Goal: Information Seeking & Learning: Learn about a topic

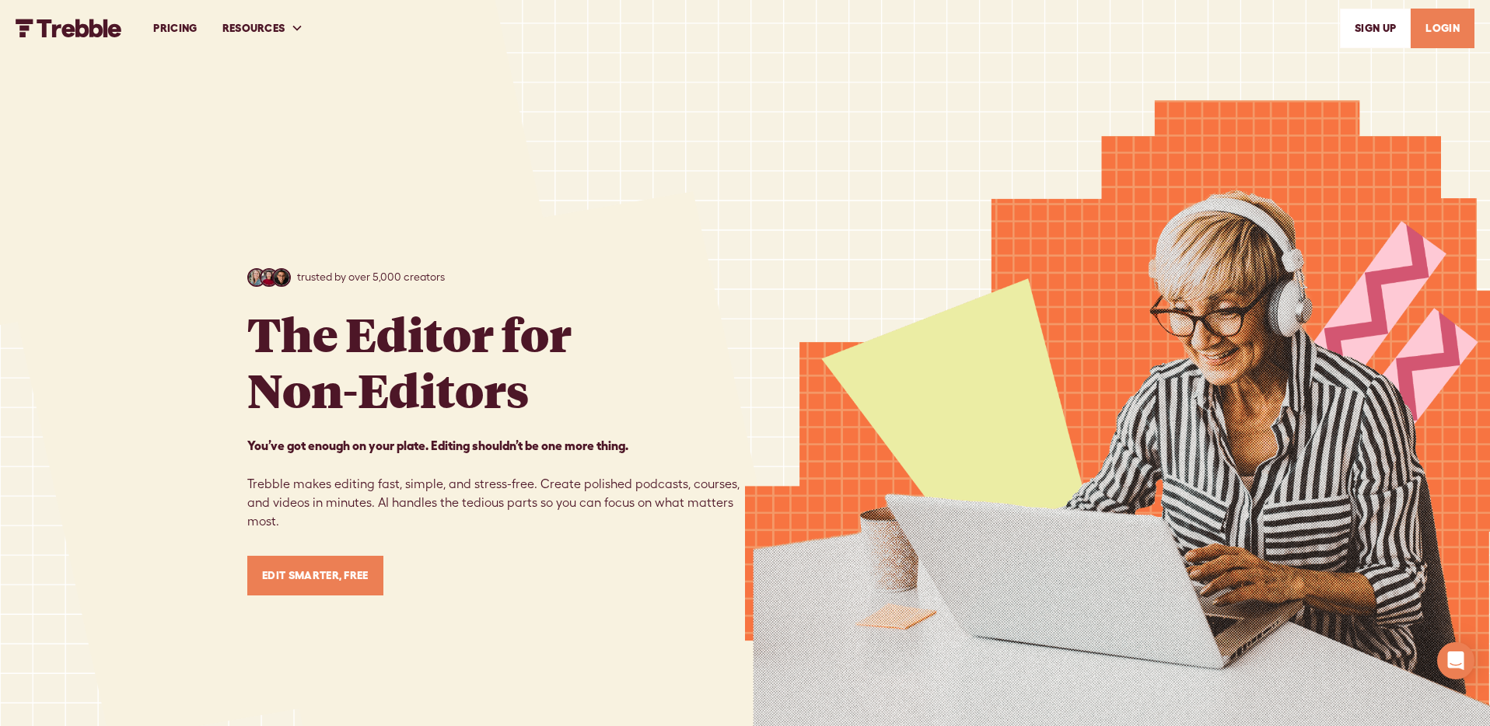
click at [195, 22] on link "PRICING" at bounding box center [175, 29] width 68 height 54
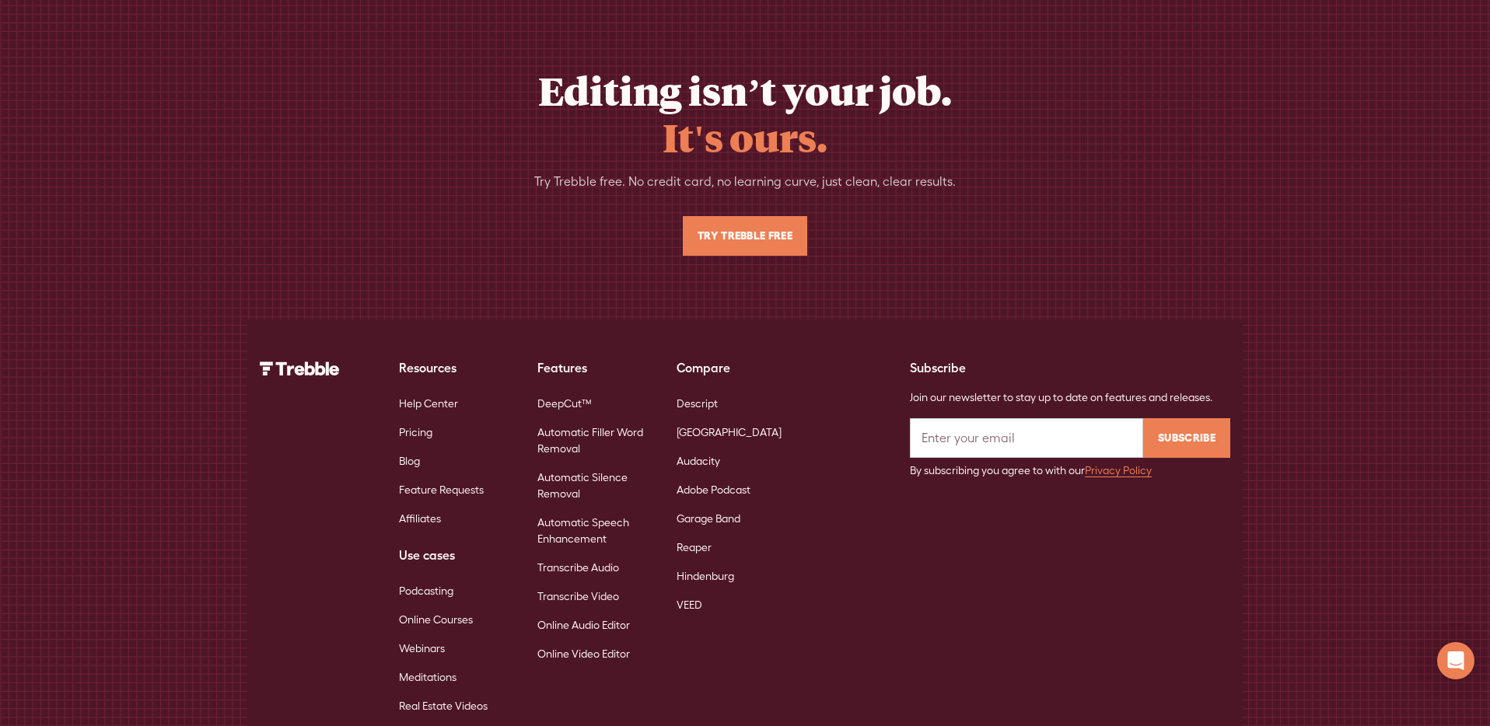
scroll to position [3590, 0]
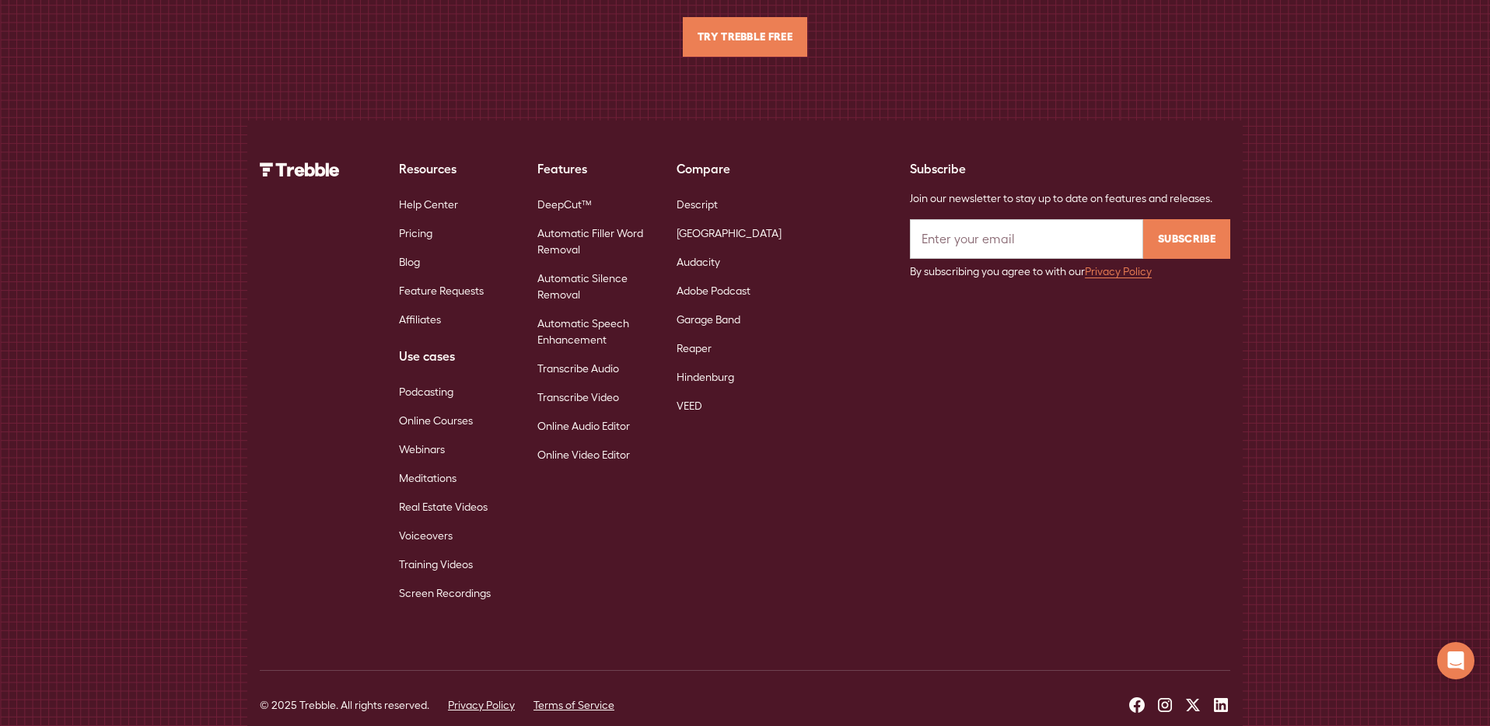
click at [451, 191] on link "Help Center" at bounding box center [428, 205] width 59 height 29
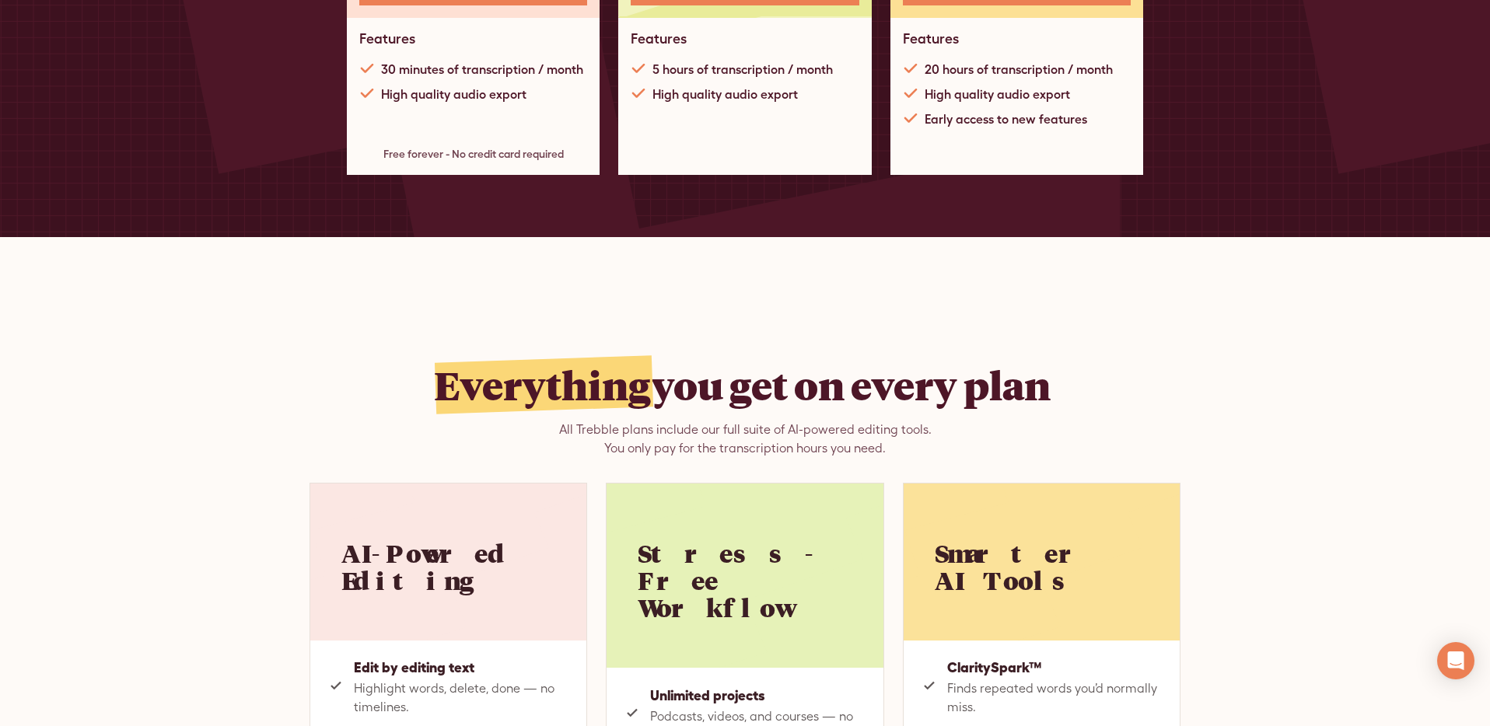
scroll to position [0, 0]
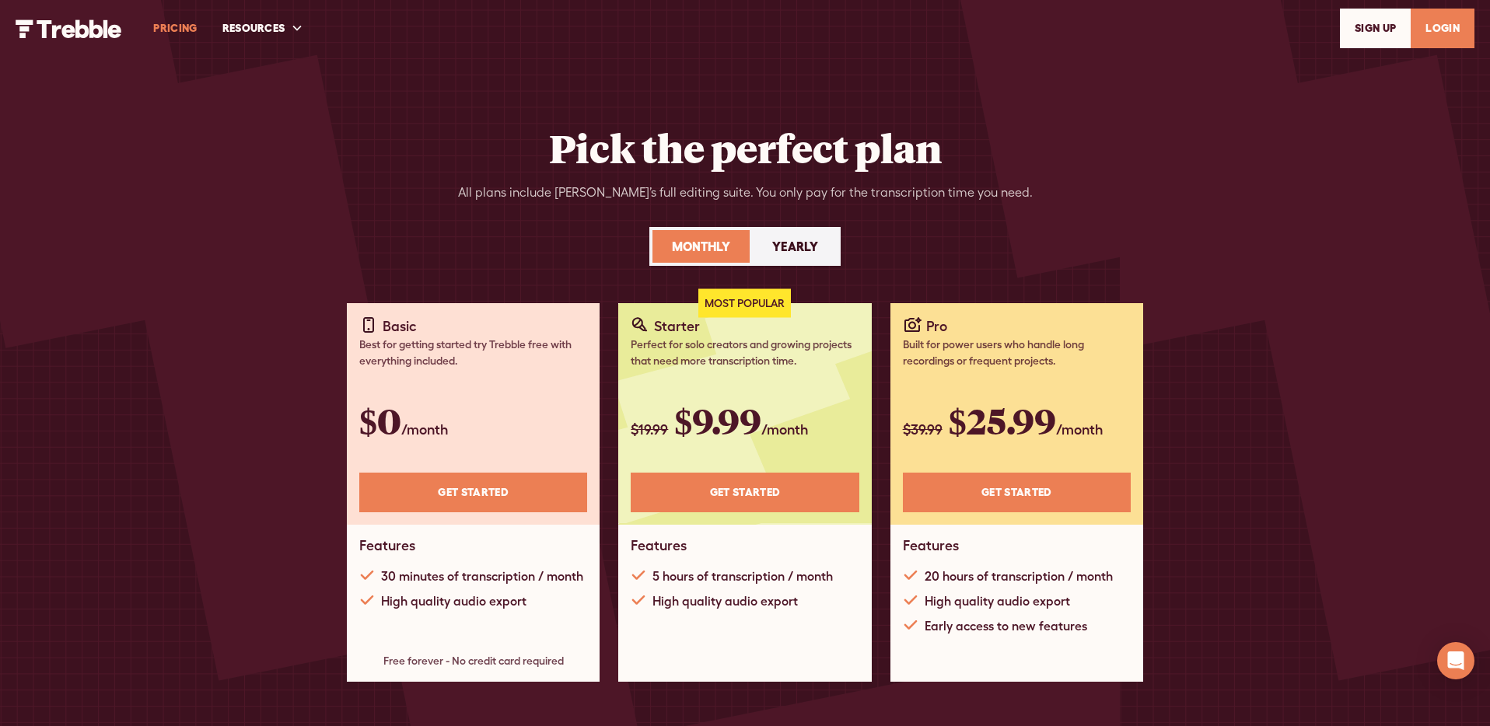
click at [73, 25] on img "home" at bounding box center [69, 28] width 107 height 19
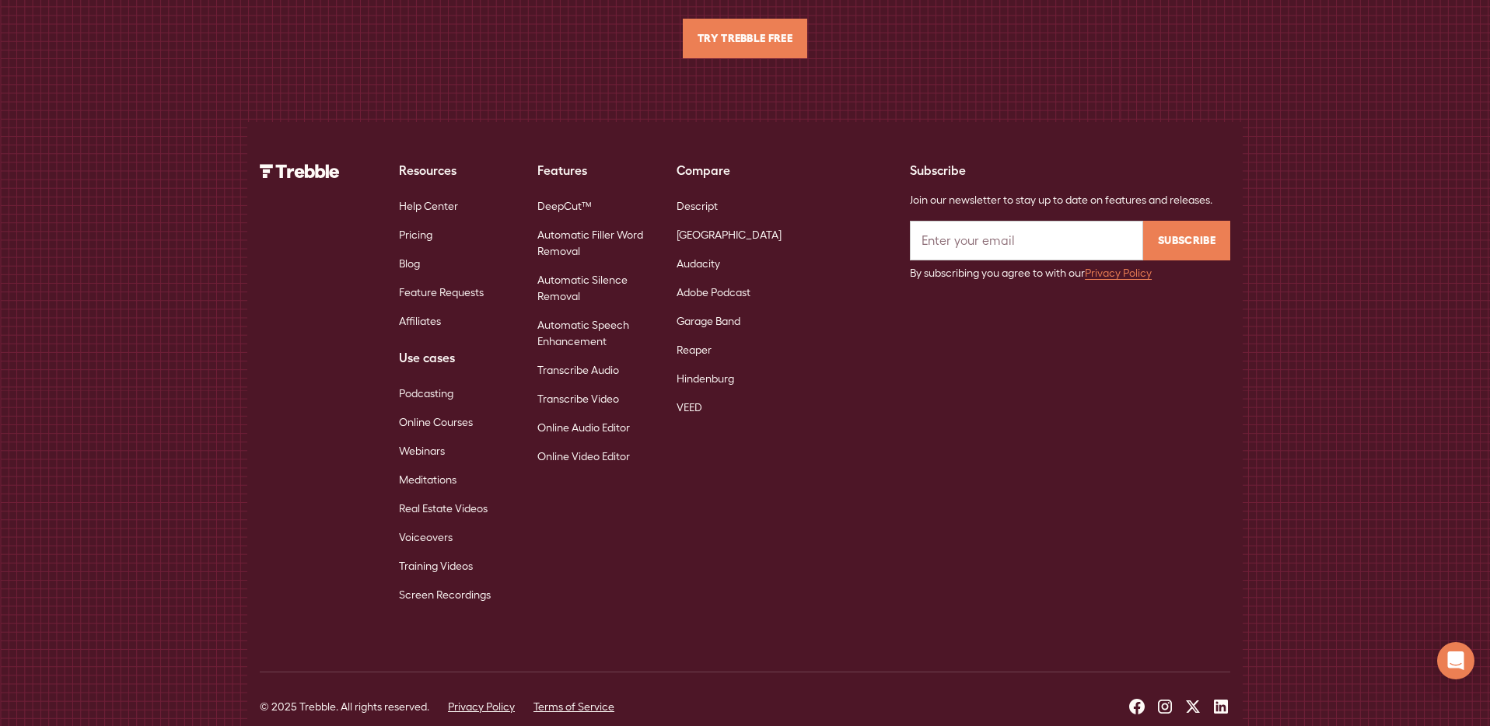
scroll to position [10085, 0]
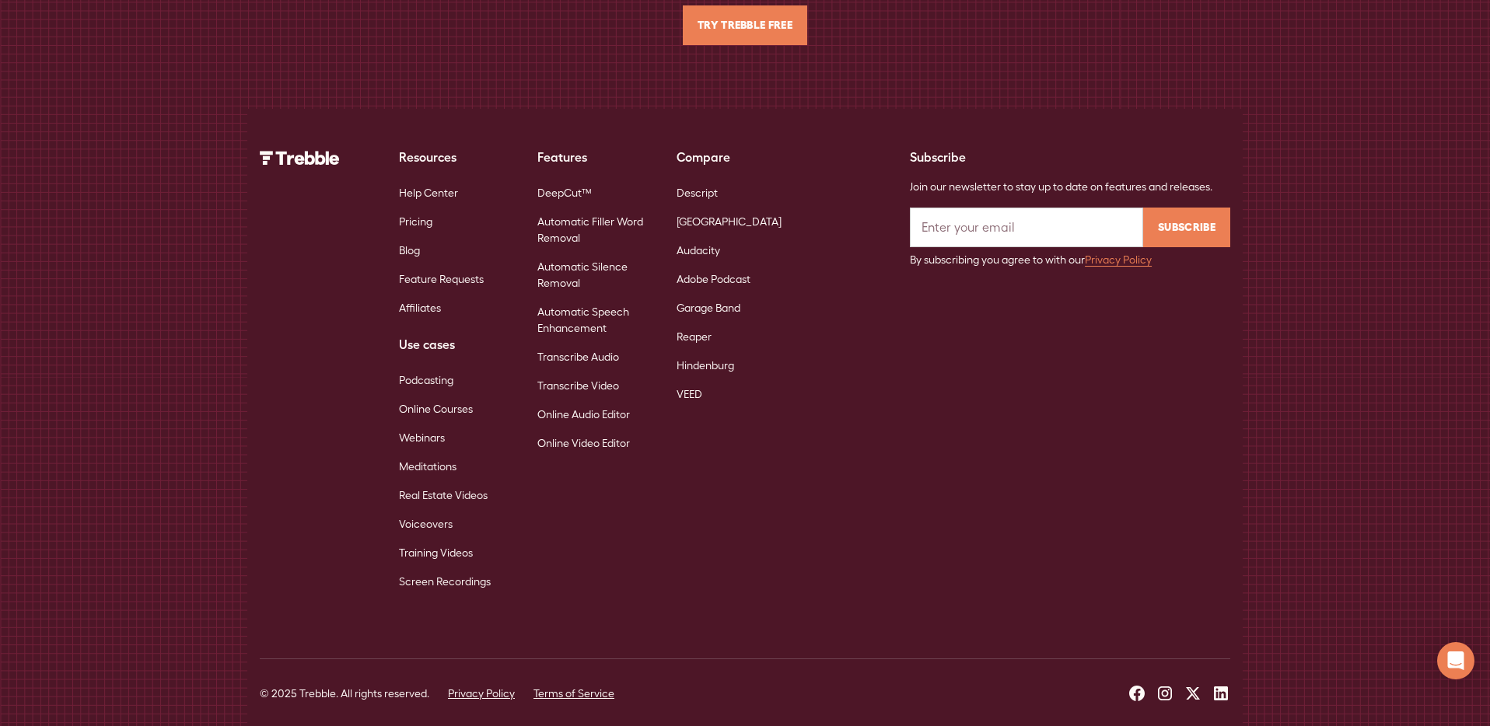
click at [570, 211] on link "Automatic Filler Word Removal" at bounding box center [594, 230] width 114 height 45
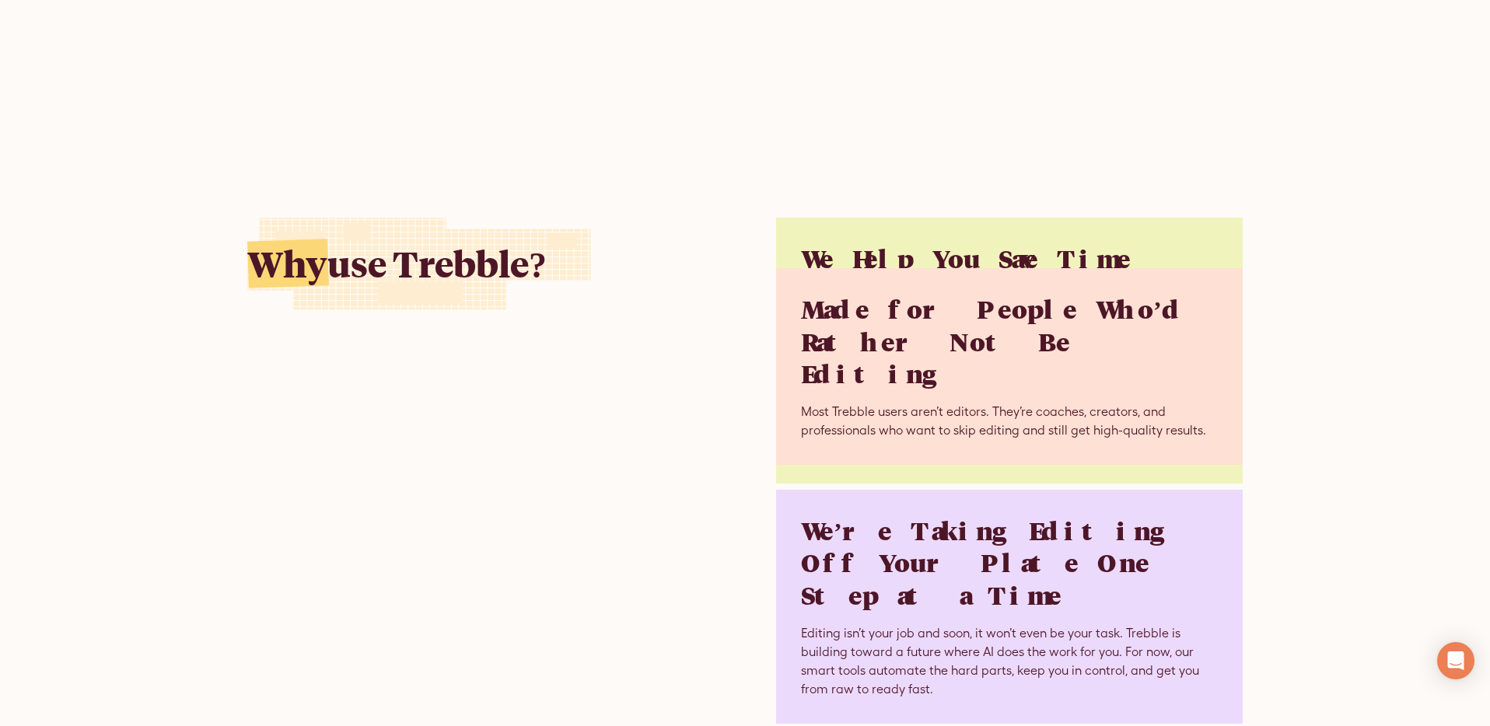
scroll to position [4245, 0]
